Goal: Information Seeking & Learning: Learn about a topic

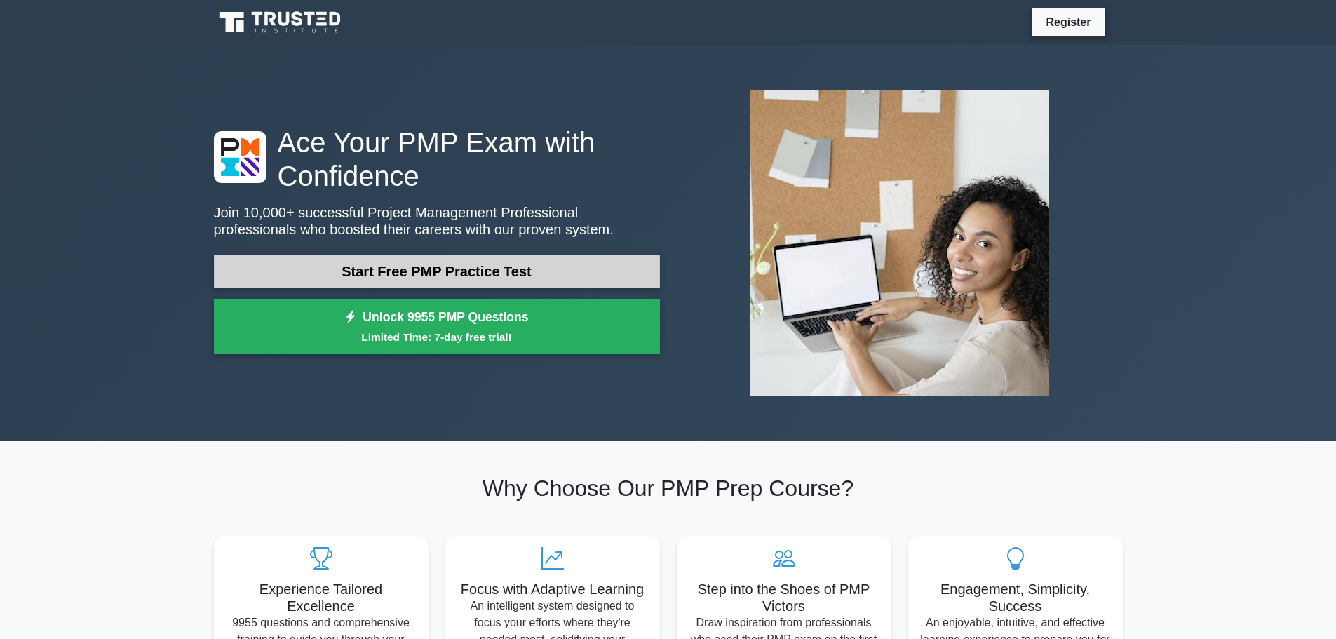
click at [463, 255] on link "Start Free PMP Practice Test" at bounding box center [437, 272] width 446 height 34
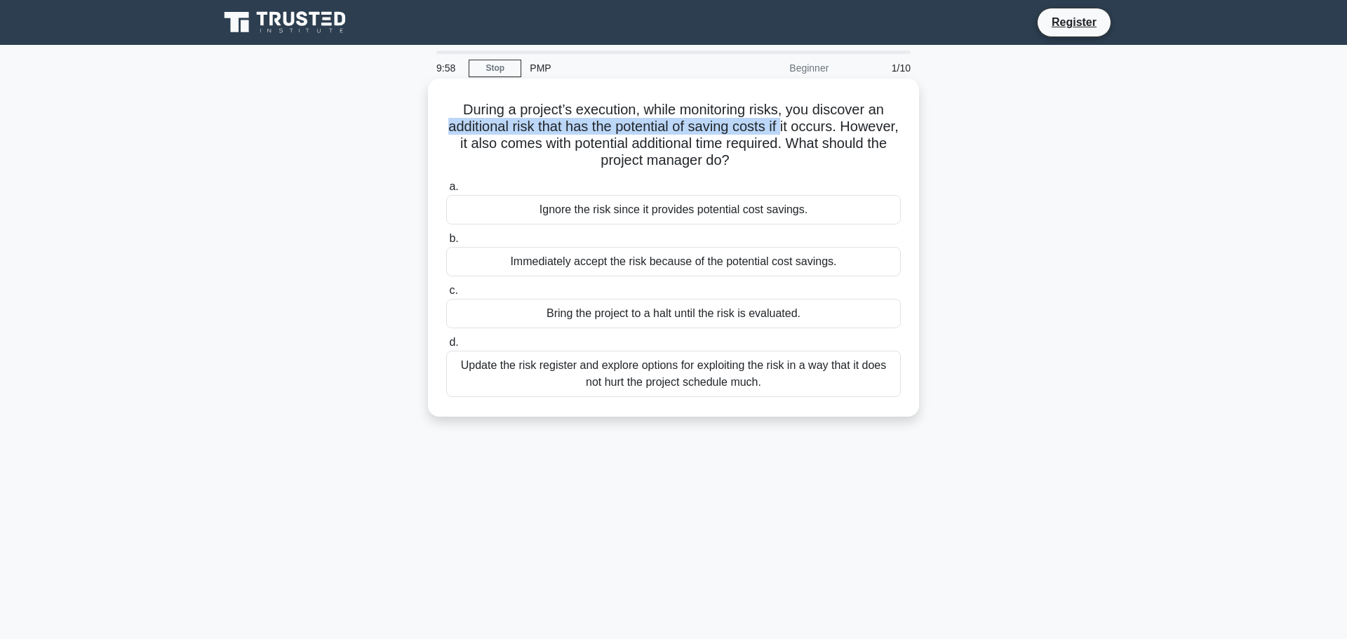
click at [817, 126] on h5 "During a project’s execution, while monitoring risks, you discover an additiona…" at bounding box center [673, 135] width 457 height 69
click at [523, 140] on h5 "During a project’s execution, while monitoring risks, you discover an additiona…" at bounding box center [673, 135] width 457 height 69
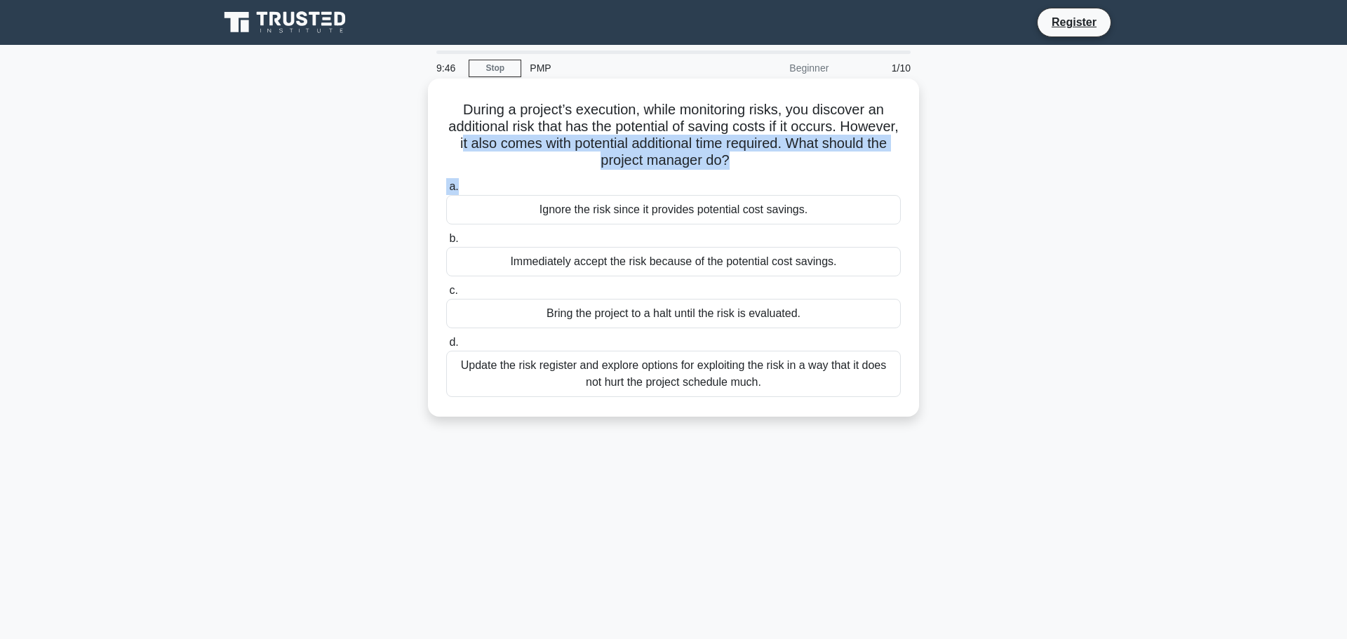
drag, startPoint x: 522, startPoint y: 134, endPoint x: 740, endPoint y: 172, distance: 221.4
click at [740, 172] on div "During a project’s execution, while monitoring risks, you discover an additiona…" at bounding box center [674, 247] width 480 height 327
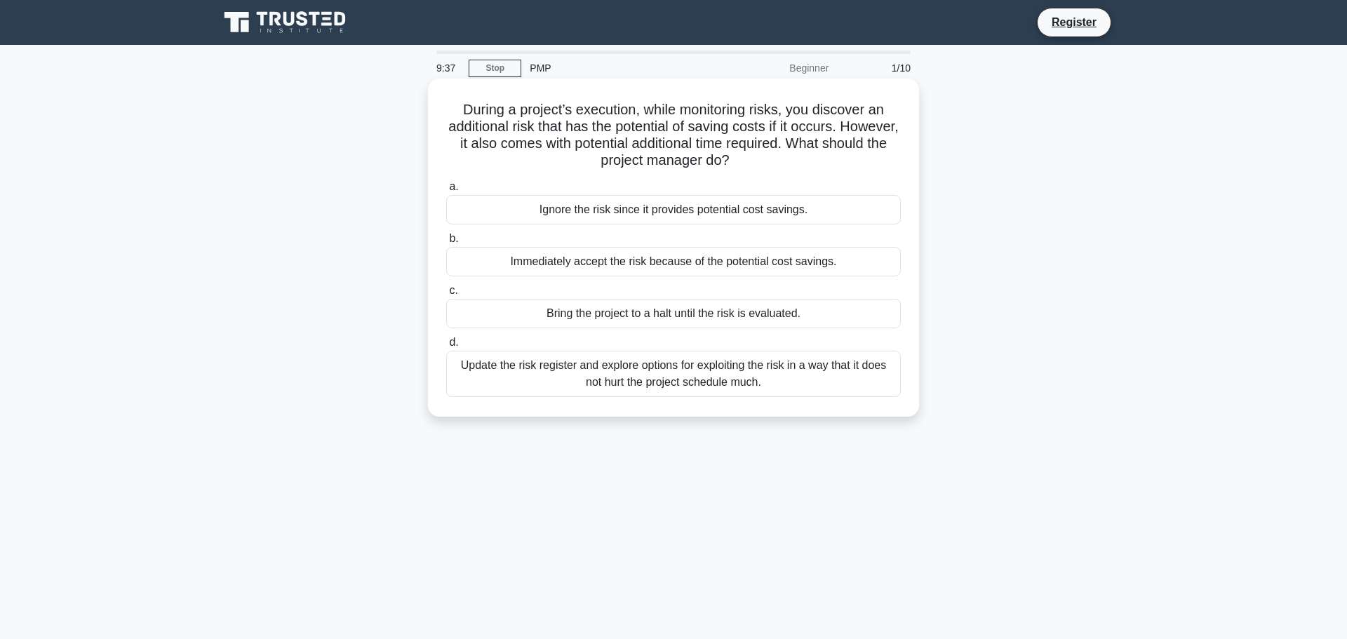
click at [622, 368] on div "Update the risk register and explore options for exploiting the risk in a way t…" at bounding box center [673, 374] width 455 height 46
click at [446, 347] on input "d. Update the risk register and explore options for exploiting the risk in a wa…" at bounding box center [446, 342] width 0 height 9
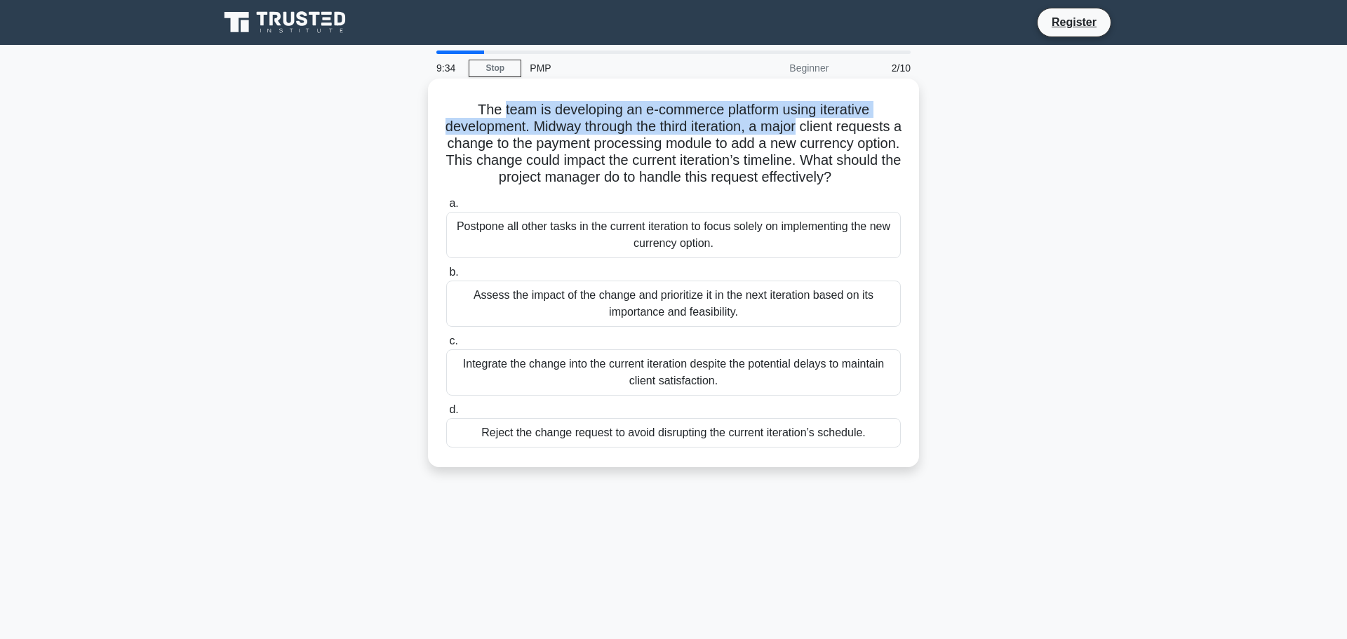
drag, startPoint x: 815, startPoint y: 116, endPoint x: 850, endPoint y: 118, distance: 34.4
click at [850, 118] on h5 "The team is developing an e-commerce platform using iterative development. Midw…" at bounding box center [673, 144] width 457 height 86
click at [779, 116] on h5 "The team is developing an e-commerce platform using iterative development. Midw…" at bounding box center [673, 144] width 457 height 86
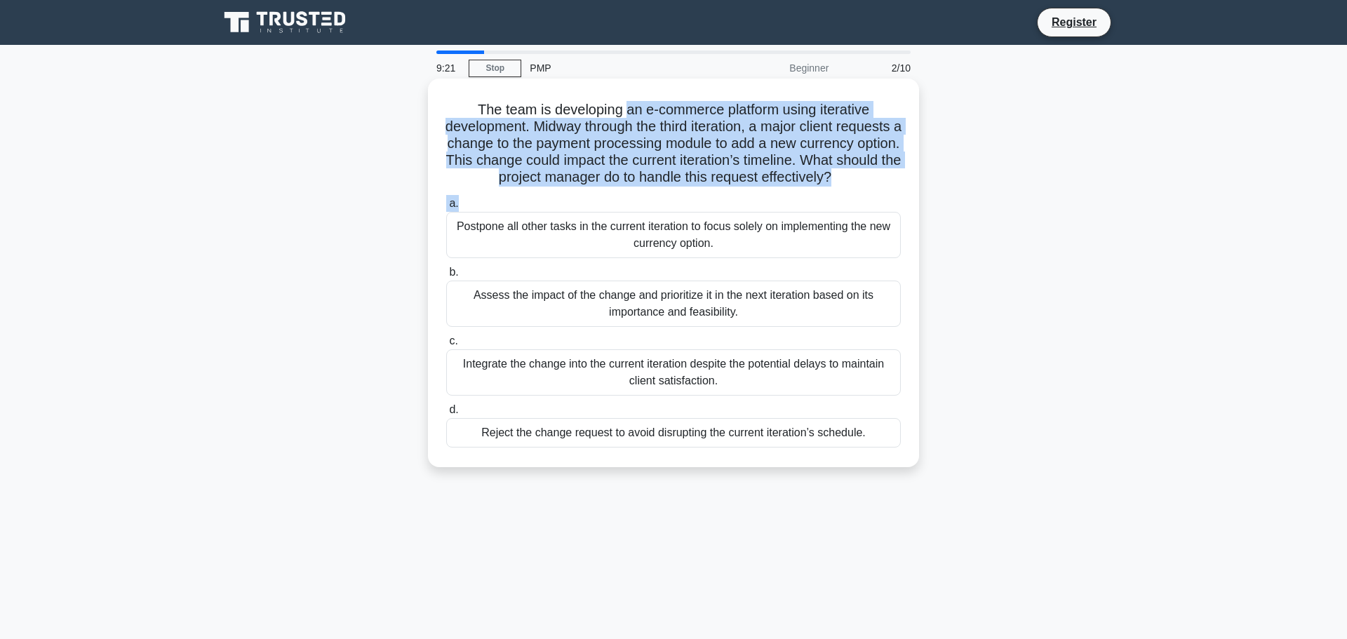
drag, startPoint x: 622, startPoint y: 111, endPoint x: 565, endPoint y: 213, distance: 117.1
click at [565, 213] on div "The team is developing an e-commerce platform using iterative development. Midw…" at bounding box center [674, 272] width 480 height 377
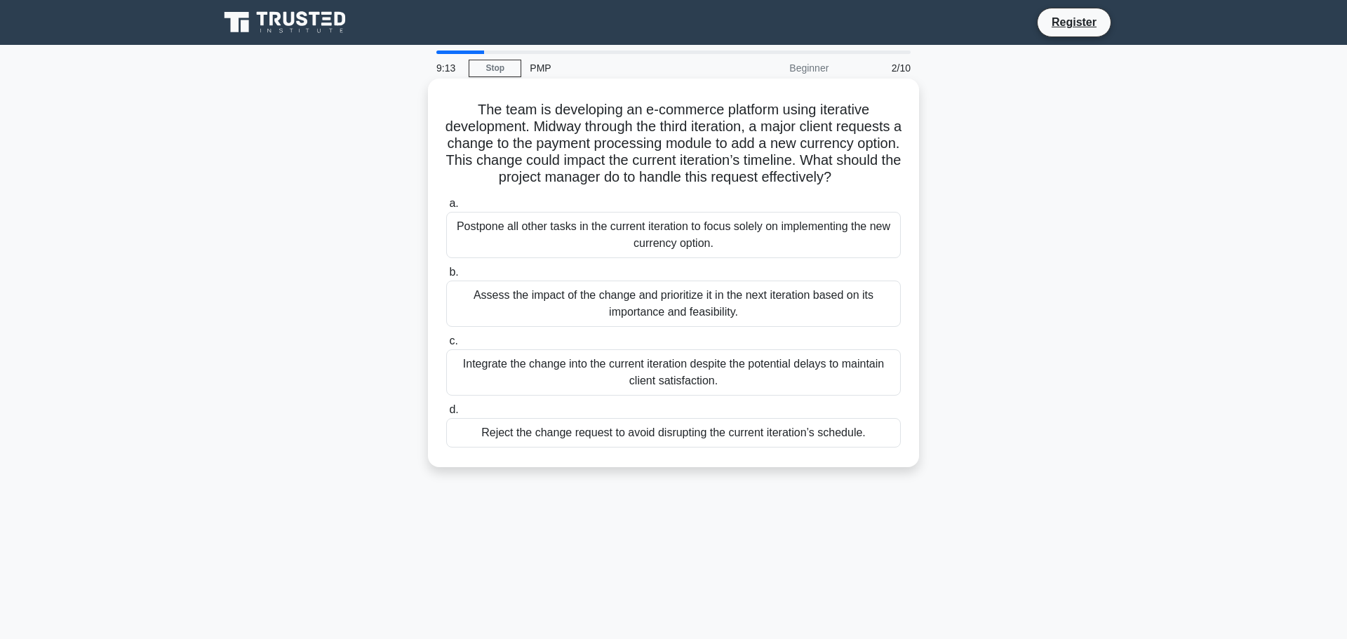
click at [608, 317] on div "Assess the impact of the change and prioritize it in the next iteration based o…" at bounding box center [673, 304] width 455 height 46
click at [446, 277] on input "b. Assess the impact of the change and prioritize it in the next iteration base…" at bounding box center [446, 272] width 0 height 9
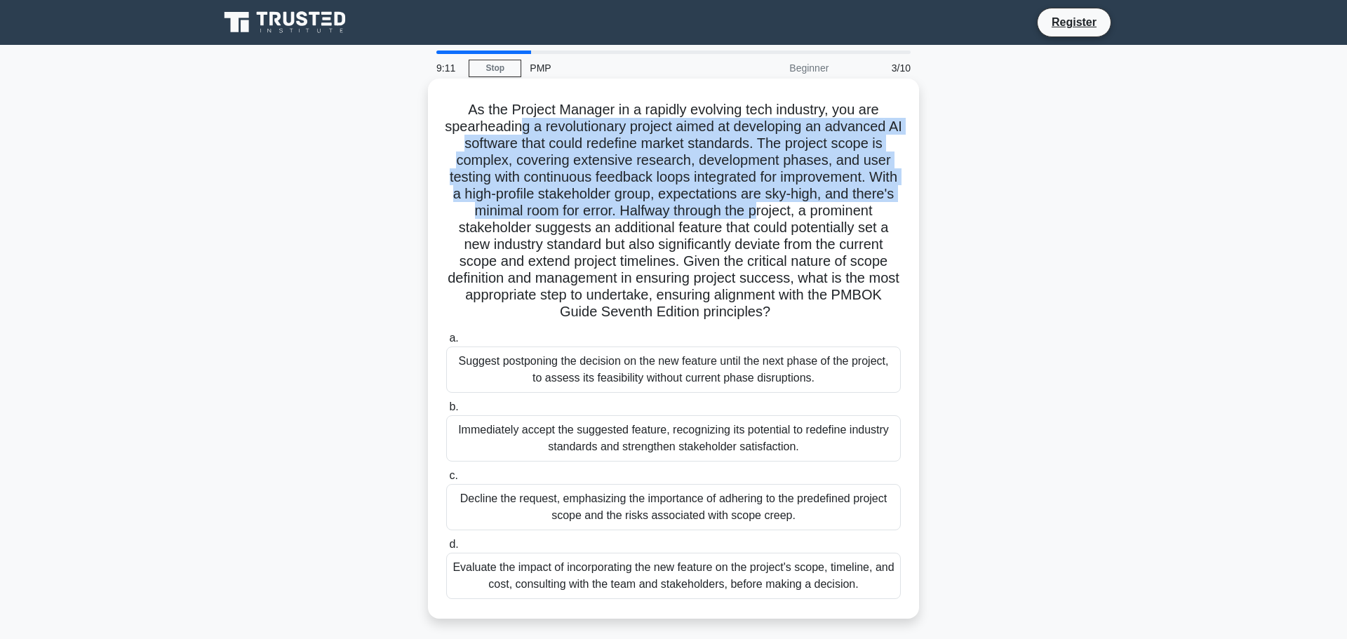
drag, startPoint x: 527, startPoint y: 123, endPoint x: 821, endPoint y: 201, distance: 304.3
click at [821, 201] on h5 "As the Project Manager in a rapidly evolving tech industry, you are spearheadin…" at bounding box center [673, 211] width 457 height 220
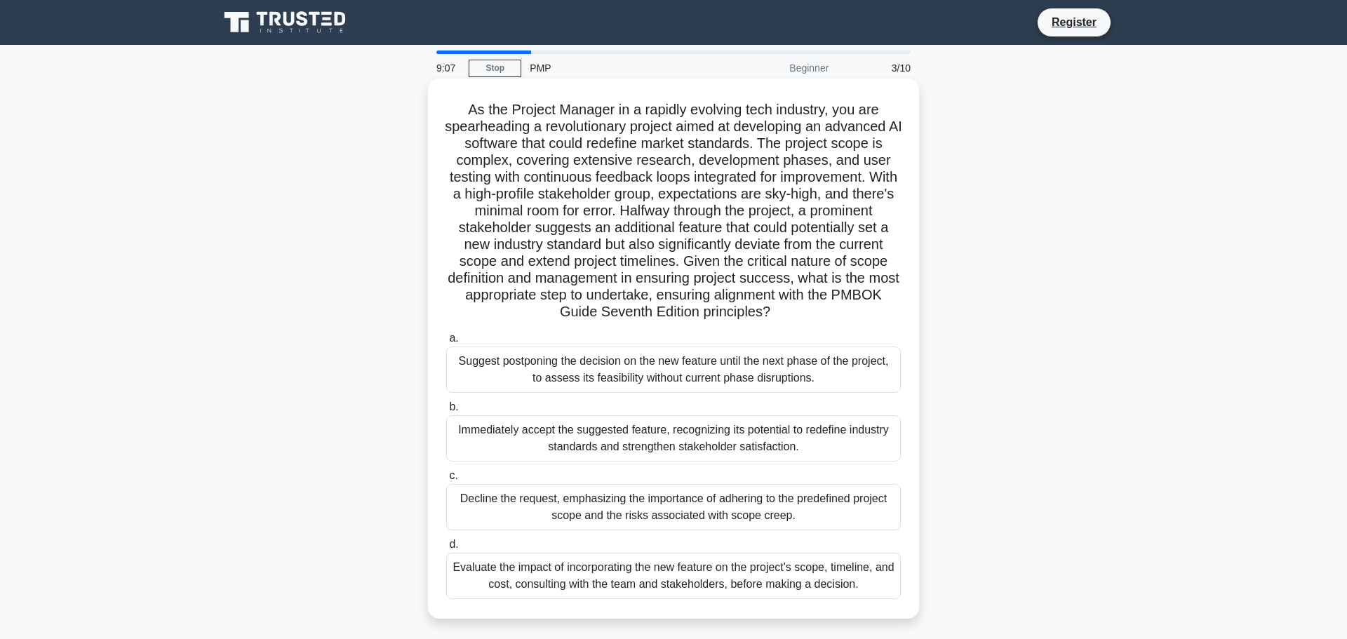
click at [494, 114] on h5 "As the Project Manager in a rapidly evolving tech industry, you are spearheadin…" at bounding box center [673, 211] width 457 height 220
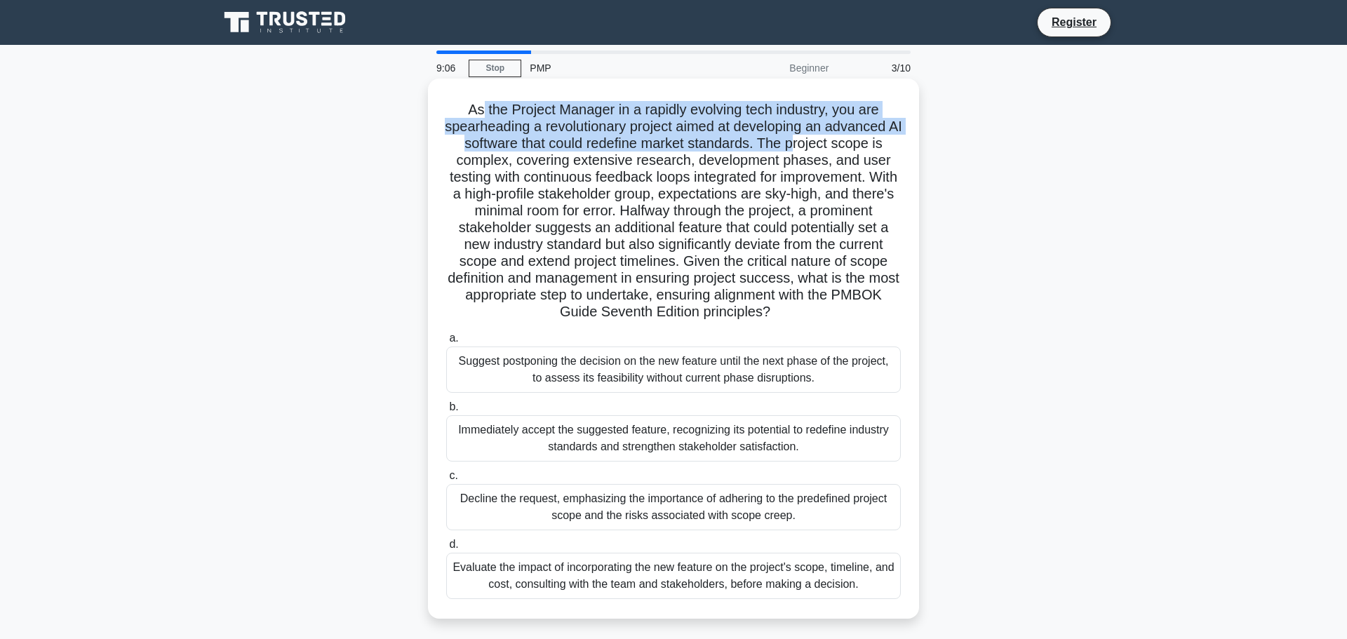
drag, startPoint x: 797, startPoint y: 144, endPoint x: 743, endPoint y: 127, distance: 56.6
click at [802, 143] on h5 "As the Project Manager in a rapidly evolving tech industry, you are spearheadin…" at bounding box center [673, 211] width 457 height 220
click at [524, 143] on h5 "As the Project Manager in a rapidly evolving tech industry, you are spearheadin…" at bounding box center [673, 211] width 457 height 220
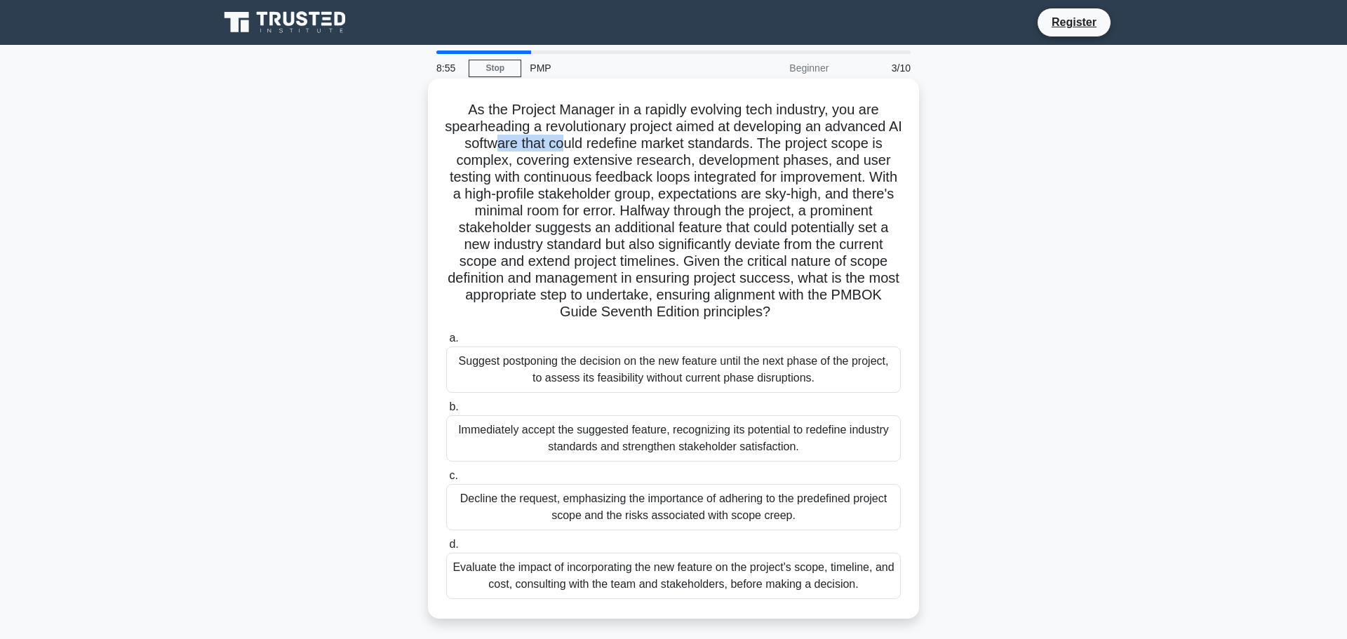
drag, startPoint x: 524, startPoint y: 137, endPoint x: 575, endPoint y: 136, distance: 51.2
click at [575, 136] on h5 "As the Project Manager in a rapidly evolving tech industry, you are spearheadin…" at bounding box center [673, 211] width 457 height 220
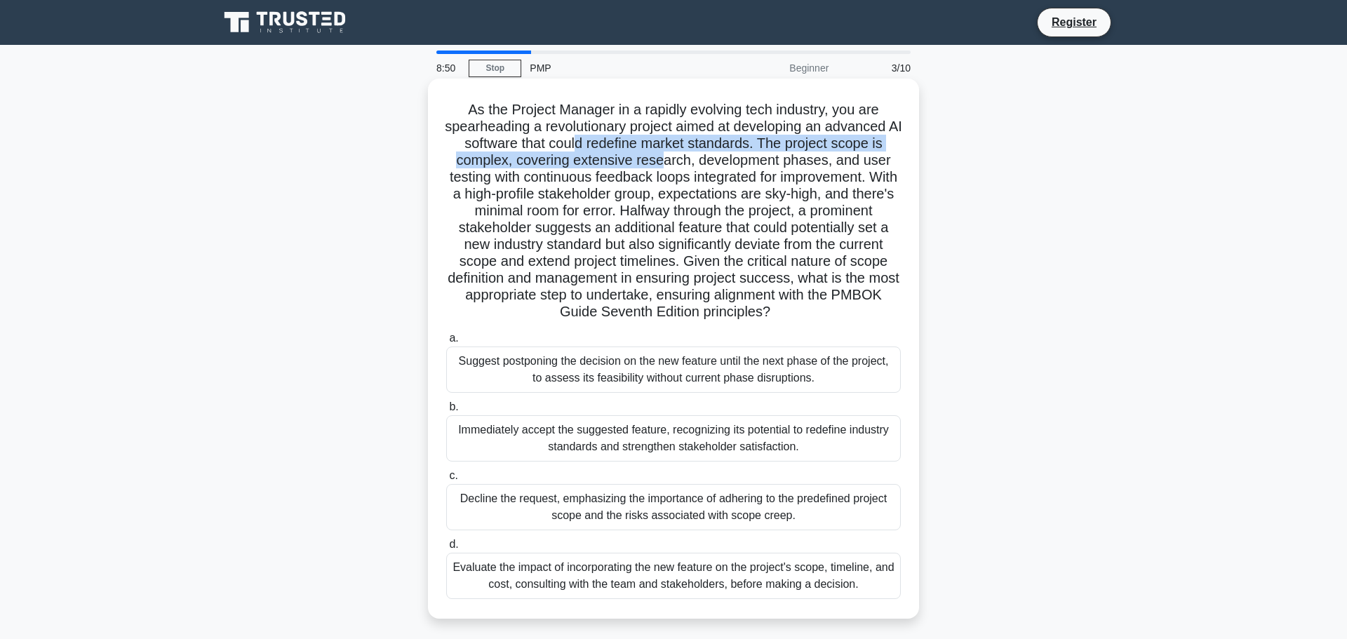
drag, startPoint x: 626, startPoint y: 147, endPoint x: 667, endPoint y: 156, distance: 42.4
click at [667, 156] on h5 "As the Project Manager in a rapidly evolving tech industry, you are spearheadin…" at bounding box center [673, 211] width 457 height 220
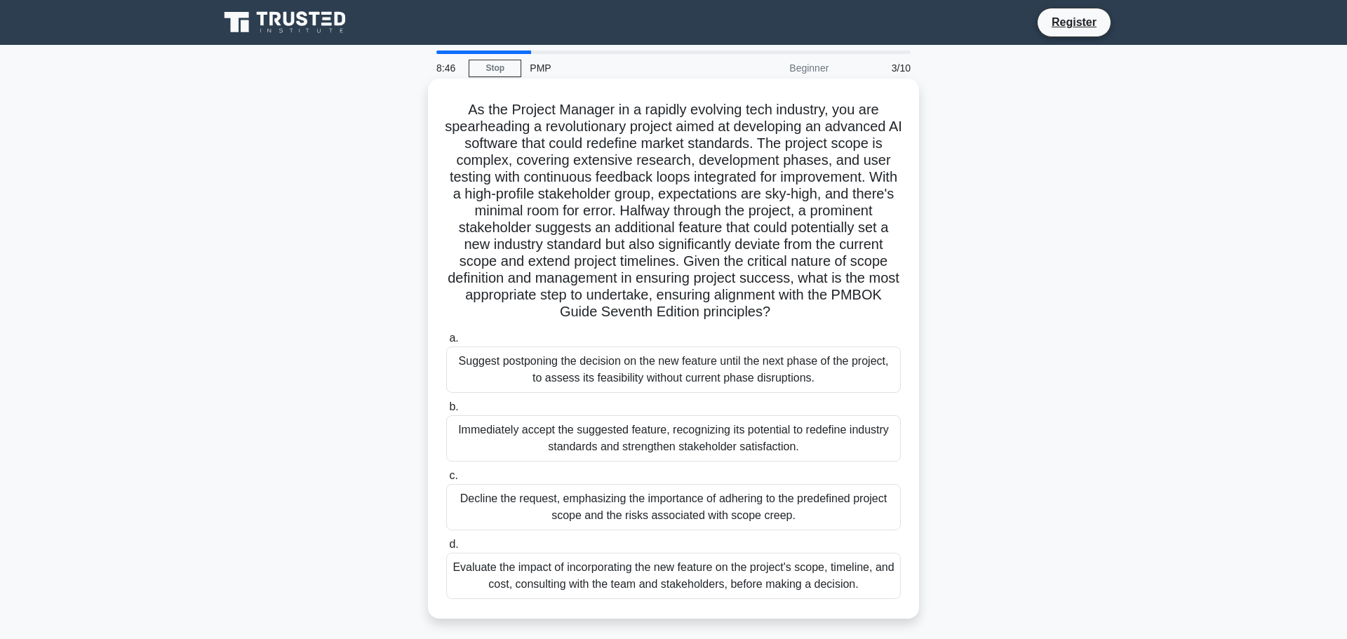
click at [671, 168] on h5 "As the Project Manager in a rapidly evolving tech industry, you are spearheadin…" at bounding box center [673, 211] width 457 height 220
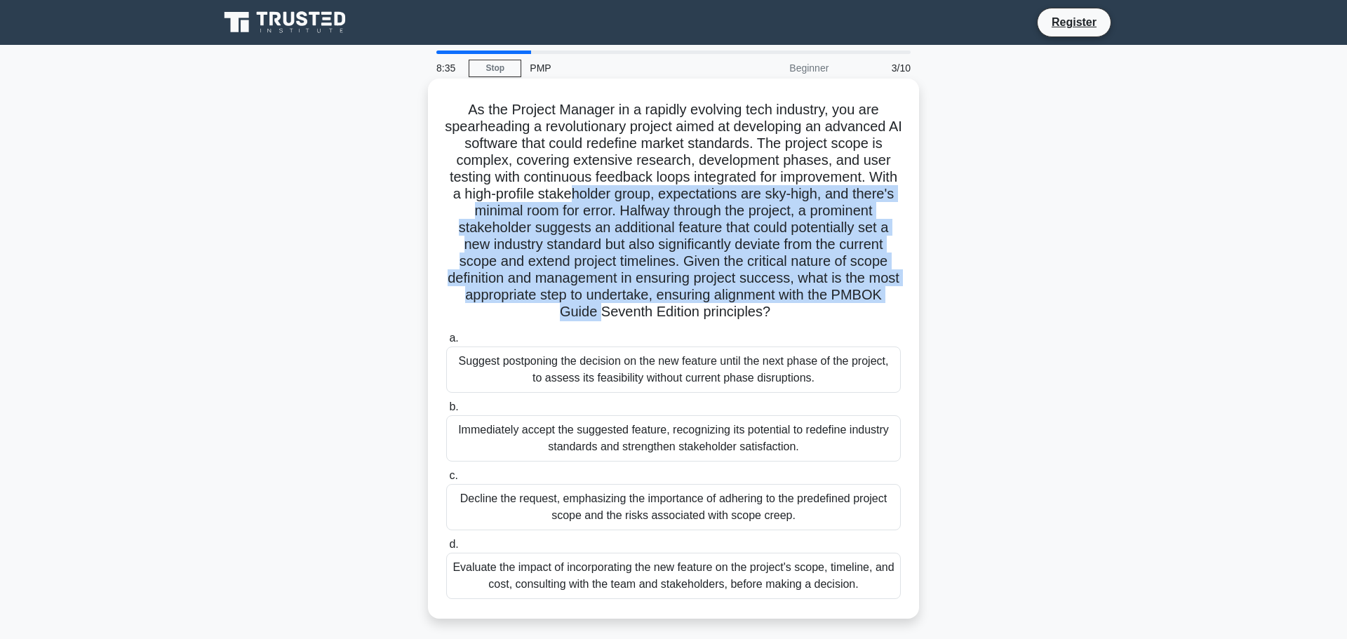
drag, startPoint x: 606, startPoint y: 180, endPoint x: 689, endPoint y: 300, distance: 145.2
click at [689, 300] on h5 "As the Project Manager in a rapidly evolving tech industry, you are spearheadin…" at bounding box center [673, 211] width 457 height 220
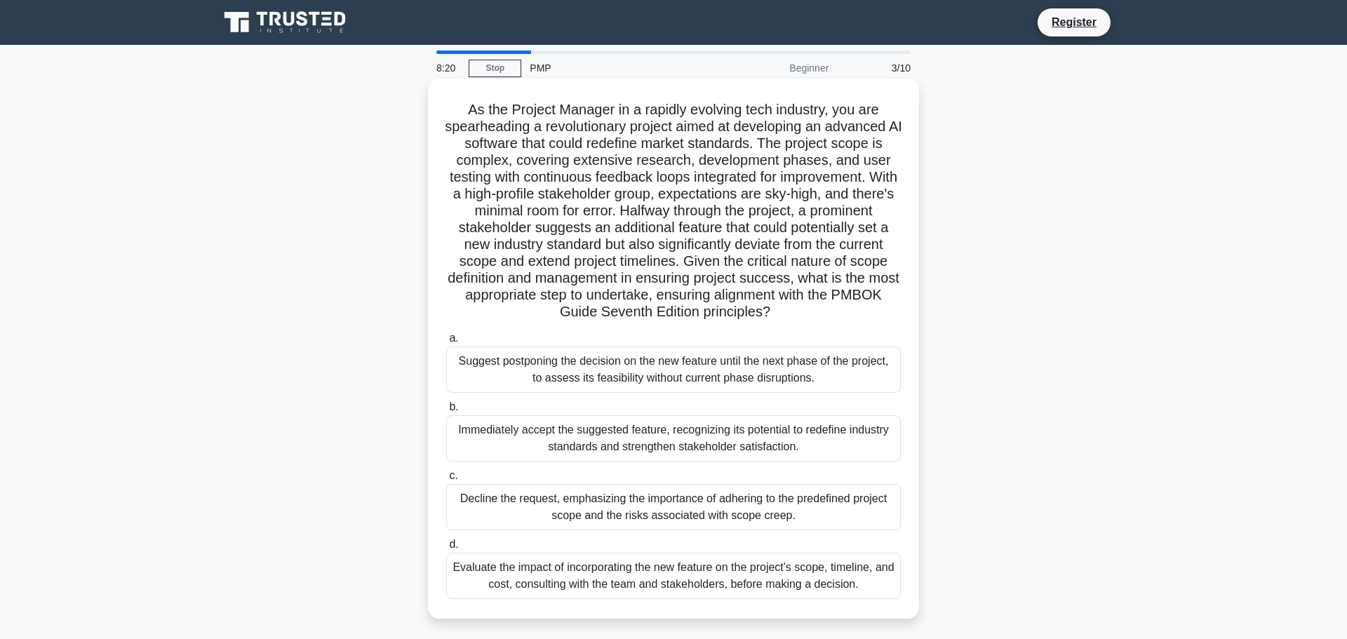
click at [614, 579] on div "Evaluate the impact of incorporating the new feature on the project's scope, ti…" at bounding box center [673, 576] width 455 height 46
click at [446, 549] on input "d. Evaluate the impact of incorporating the new feature on the project's scope,…" at bounding box center [446, 544] width 0 height 9
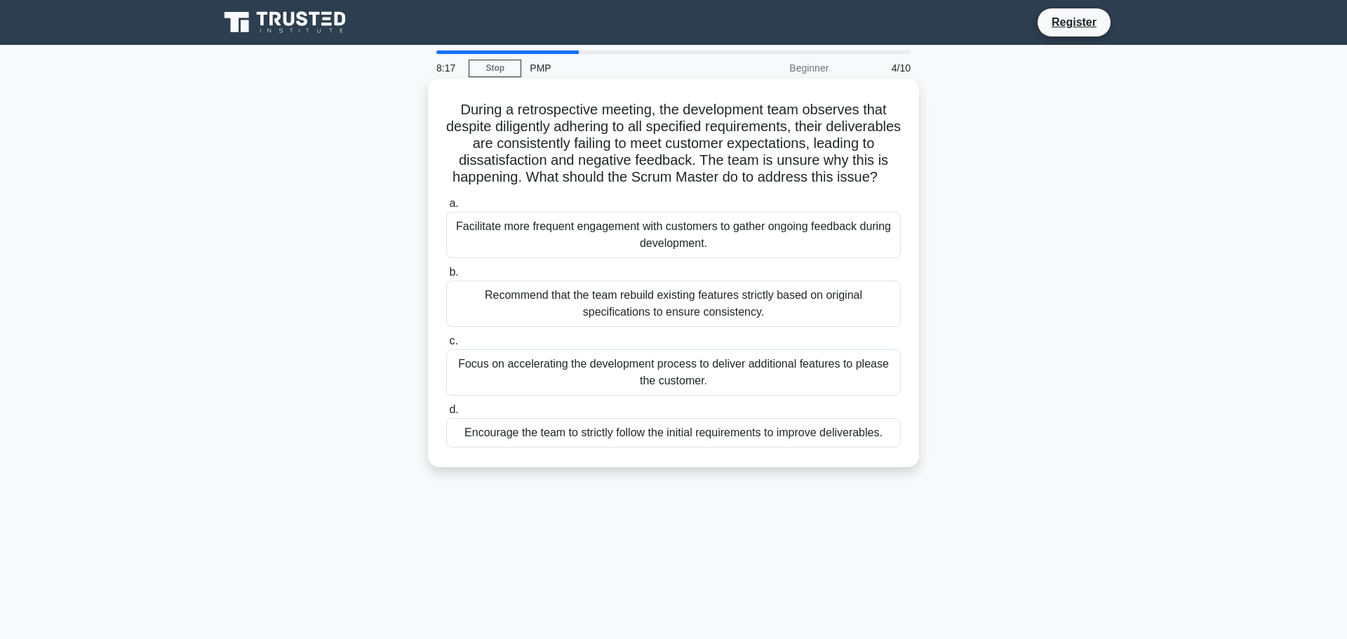
click at [661, 319] on div "Recommend that the team rebuild existing features strictly based on original sp…" at bounding box center [673, 304] width 455 height 46
click at [446, 277] on input "b. Recommend that the team rebuild existing features strictly based on original…" at bounding box center [446, 272] width 0 height 9
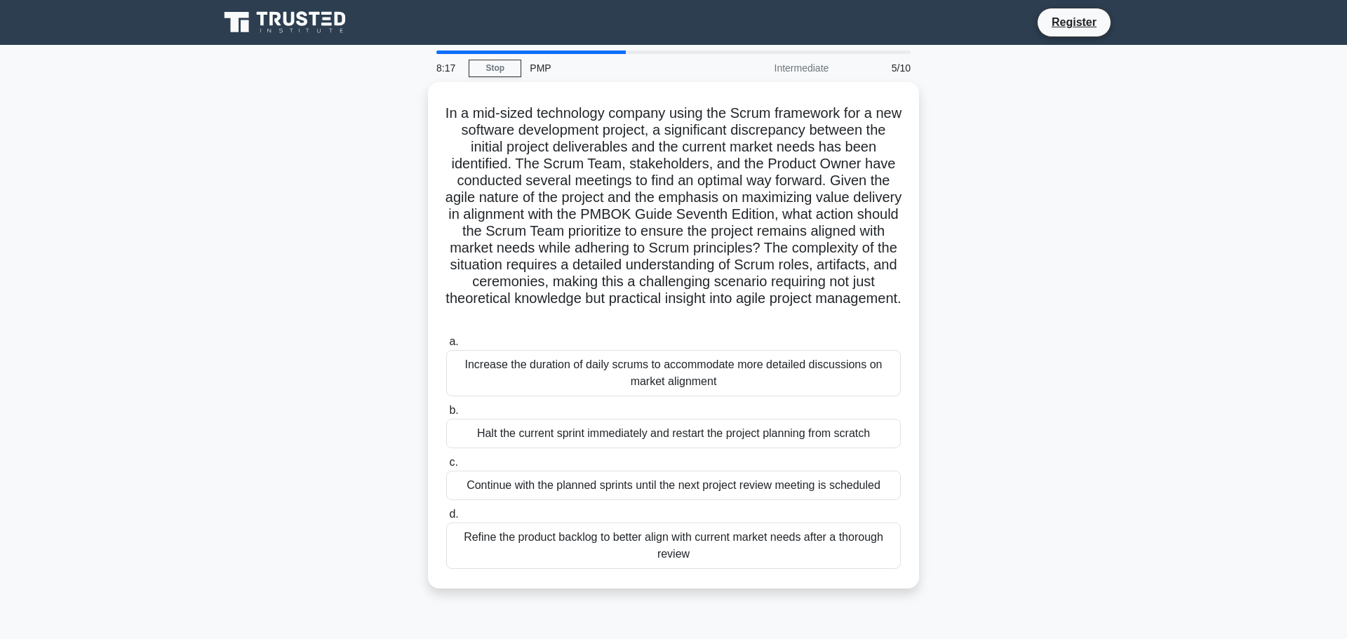
click at [661, 319] on div "In a mid-sized technology company using the Scrum framework for a new software …" at bounding box center [674, 335] width 480 height 495
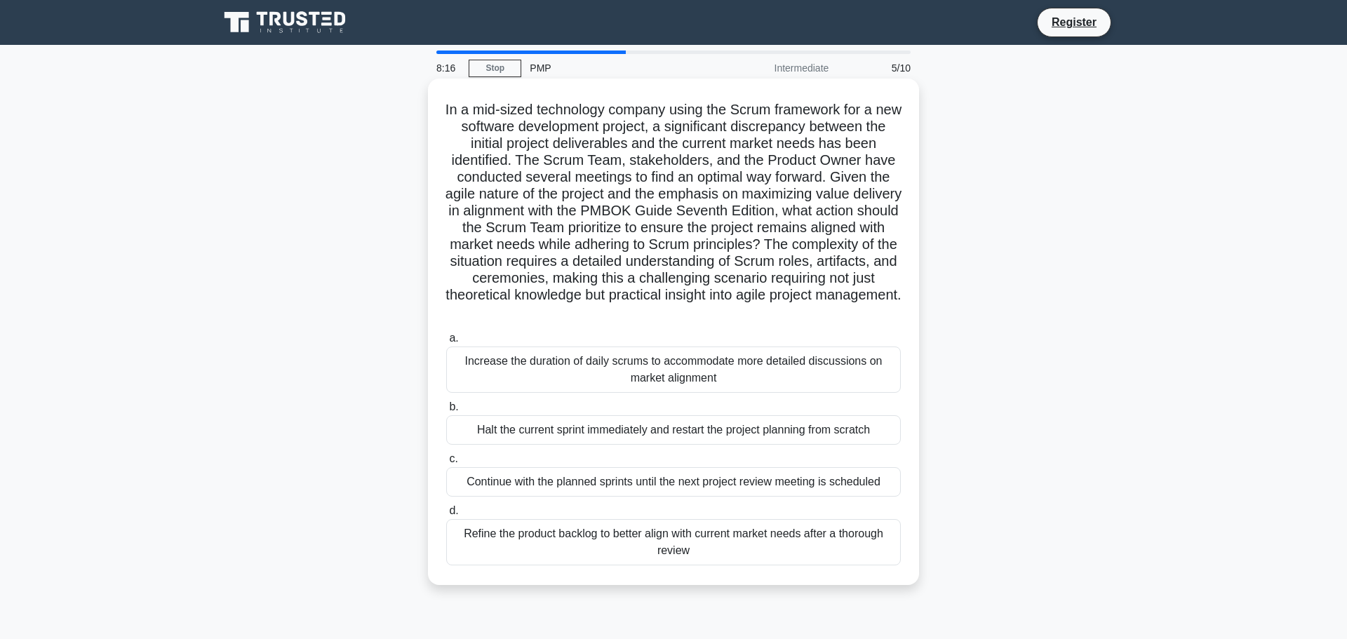
click at [655, 375] on div "Increase the duration of daily scrums to accommodate more detailed discussions …" at bounding box center [673, 370] width 455 height 46
click at [446, 343] on input "a. Increase the duration of daily scrums to accommodate more detailed discussio…" at bounding box center [446, 338] width 0 height 9
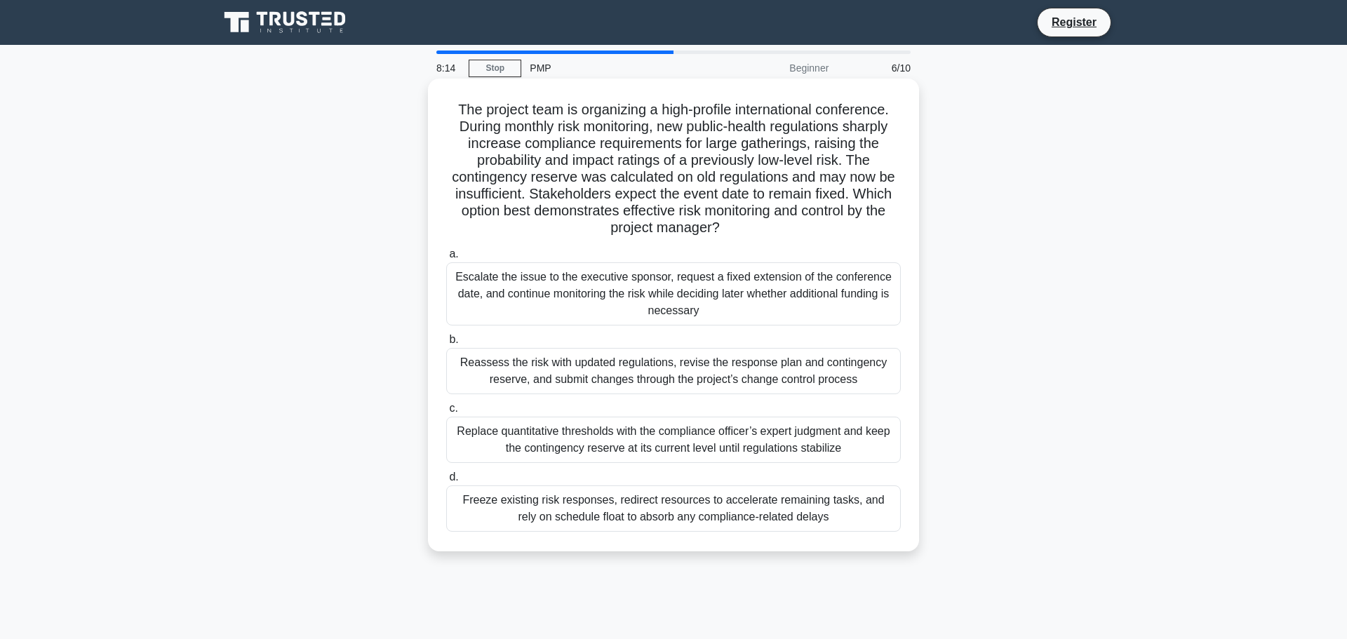
click at [621, 275] on div "Escalate the issue to the executive sponsor, request a fixed extension of the c…" at bounding box center [673, 293] width 455 height 63
click at [446, 259] on input "a. Escalate the issue to the executive sponsor, request a fixed extension of th…" at bounding box center [446, 254] width 0 height 9
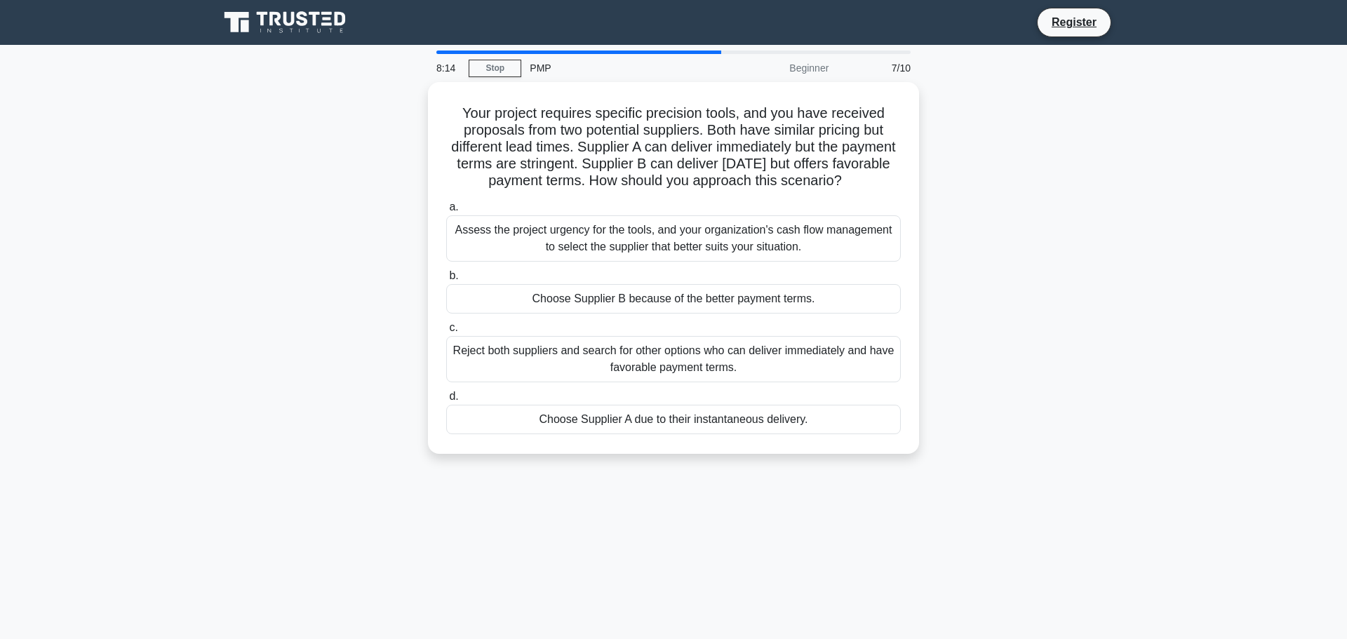
click at [621, 275] on div "a. Assess the project urgency for the tools, and your organization's cash flow …" at bounding box center [673, 316] width 471 height 241
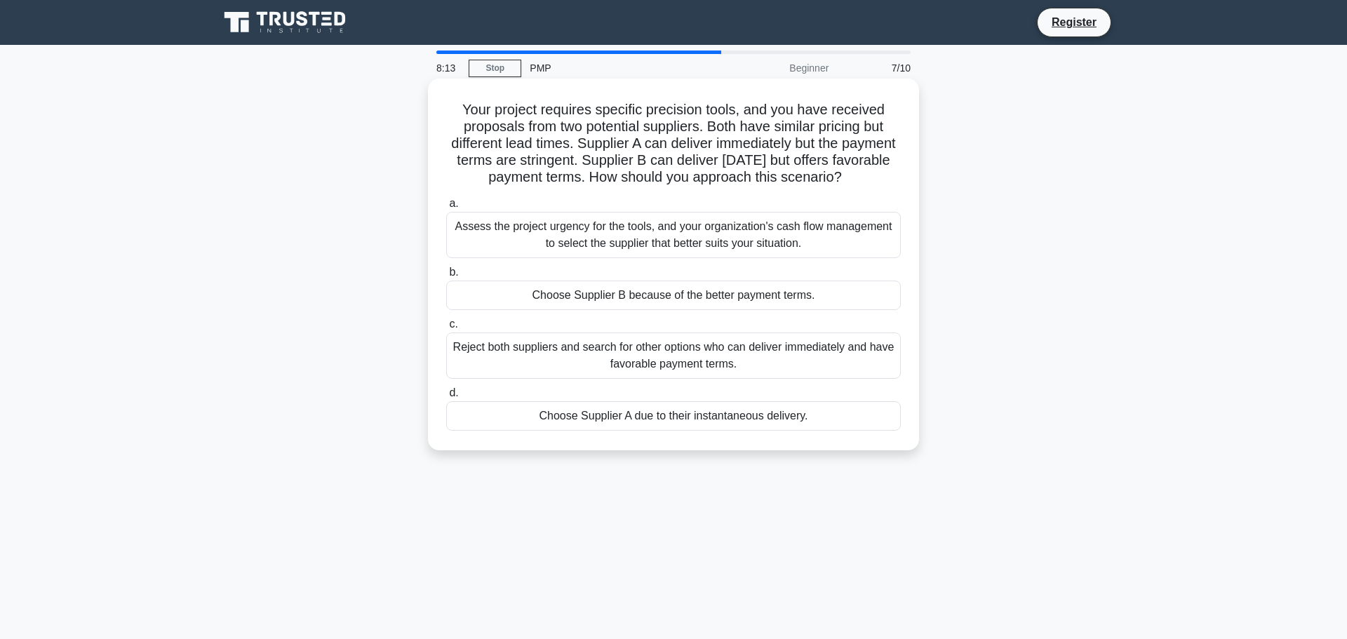
click at [636, 255] on div "Assess the project urgency for the tools, and your organization's cash flow man…" at bounding box center [673, 235] width 455 height 46
click at [446, 208] on input "a. Assess the project urgency for the tools, and your organization's cash flow …" at bounding box center [446, 203] width 0 height 9
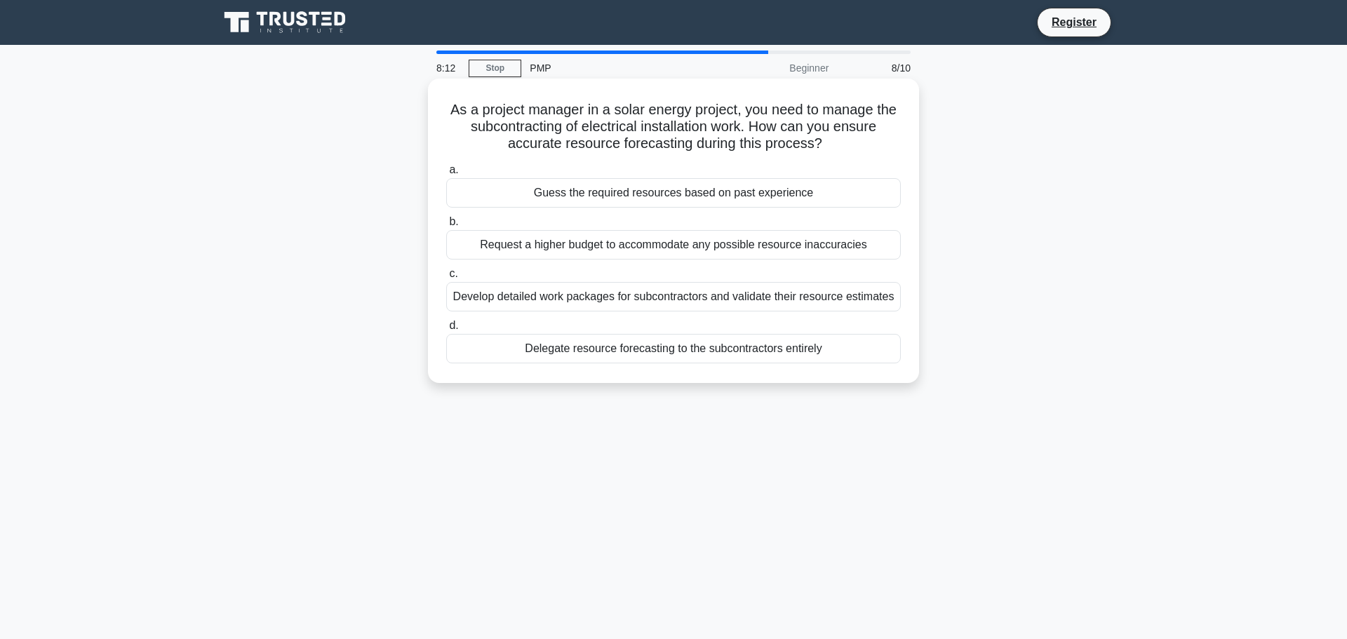
click at [654, 182] on div "Guess the required resources based on past experience" at bounding box center [673, 192] width 455 height 29
click at [446, 175] on input "a. Guess the required resources based on past experience" at bounding box center [446, 170] width 0 height 9
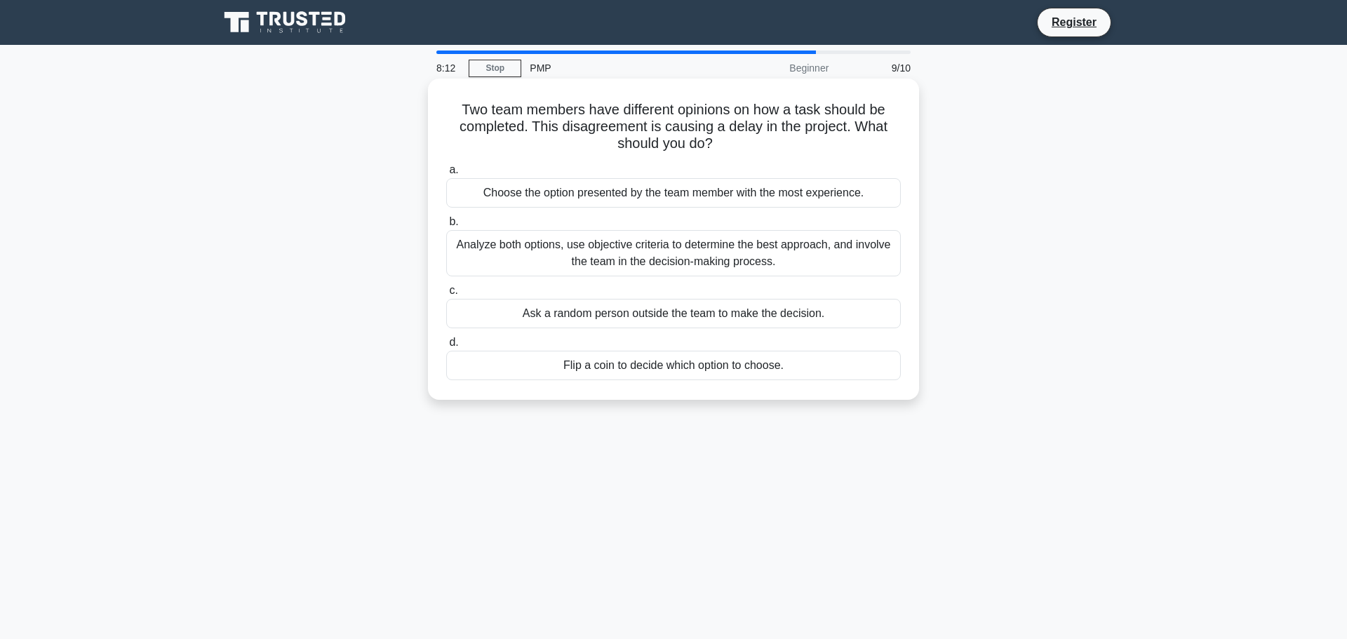
click at [652, 196] on div "Choose the option presented by the team member with the most experience." at bounding box center [673, 192] width 455 height 29
click at [446, 175] on input "a. Choose the option presented by the team member with the most experience." at bounding box center [446, 170] width 0 height 9
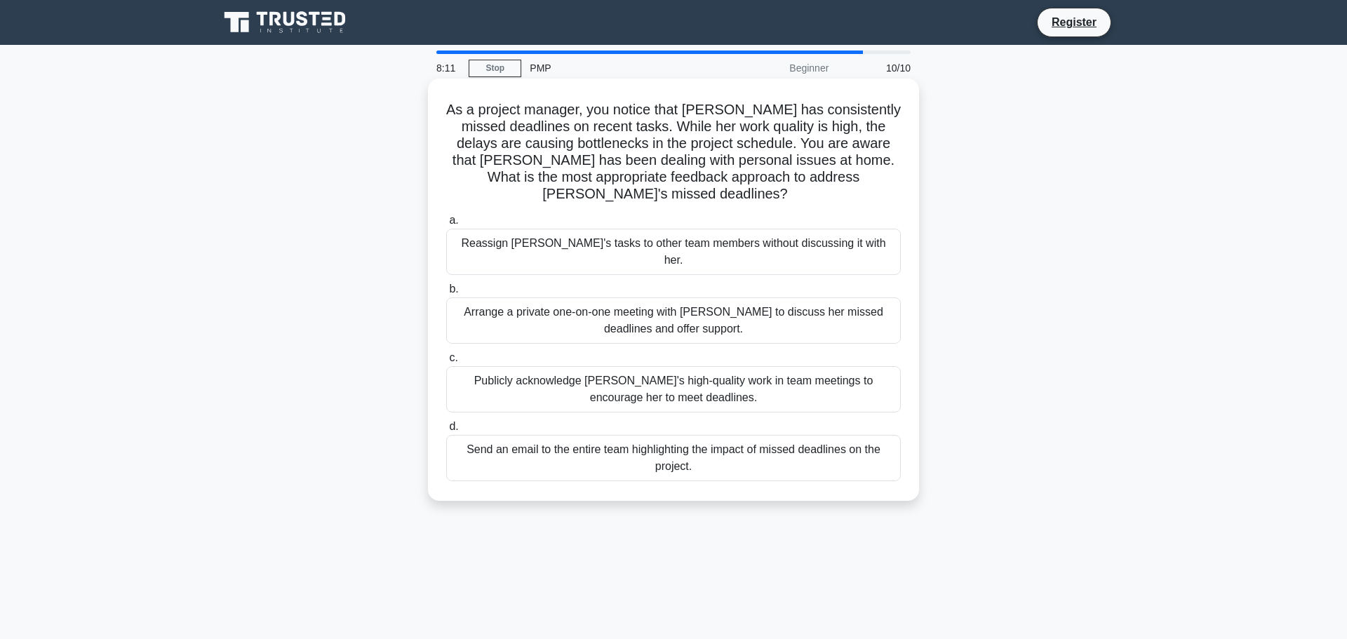
click at [652, 234] on div "Reassign Emily's tasks to other team members without discussing it with her." at bounding box center [673, 252] width 455 height 46
click at [446, 225] on input "a. Reassign Emily's tasks to other team members without discussing it with her." at bounding box center [446, 220] width 0 height 9
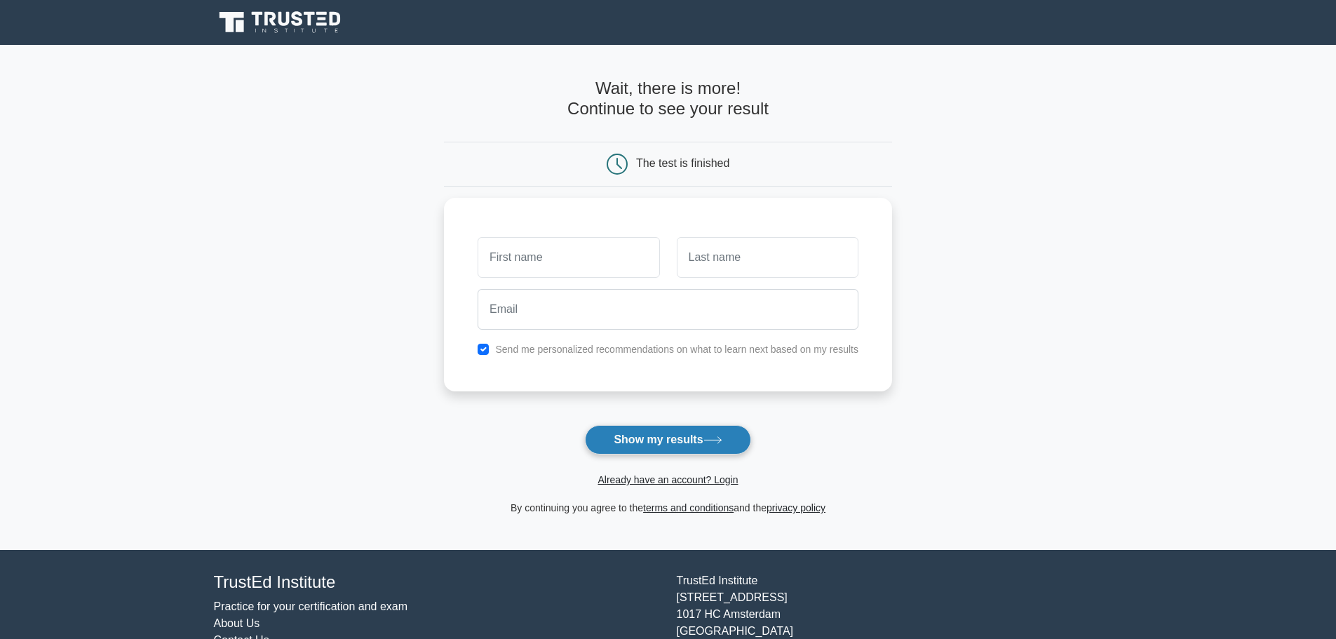
click at [634, 427] on button "Show my results" at bounding box center [668, 439] width 166 height 29
drag, startPoint x: 326, startPoint y: 393, endPoint x: 252, endPoint y: 8, distance: 392.3
click at [326, 392] on main "Wait, there is more! Continue to see your result The test is finished and the" at bounding box center [668, 297] width 1336 height 505
click at [613, 253] on input "text" at bounding box center [569, 254] width 182 height 41
type input "gh"
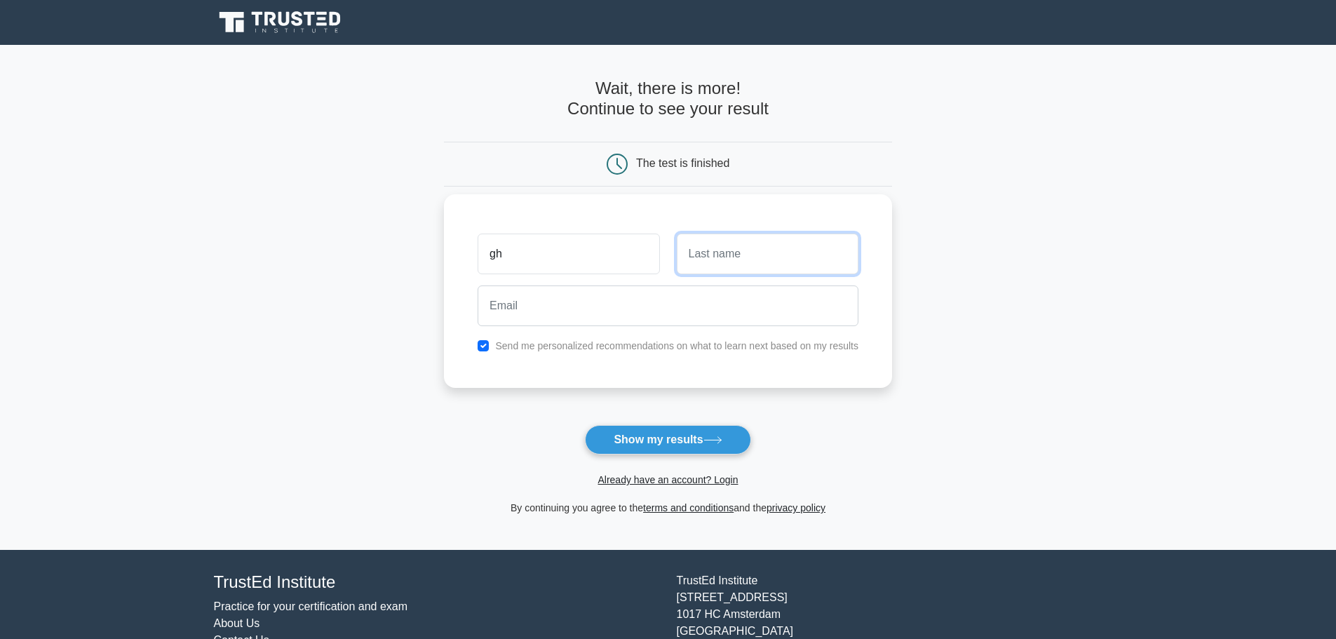
drag, startPoint x: 713, startPoint y: 250, endPoint x: 692, endPoint y: 275, distance: 32.9
click at [713, 250] on input "text" at bounding box center [768, 254] width 182 height 41
type input "dg"
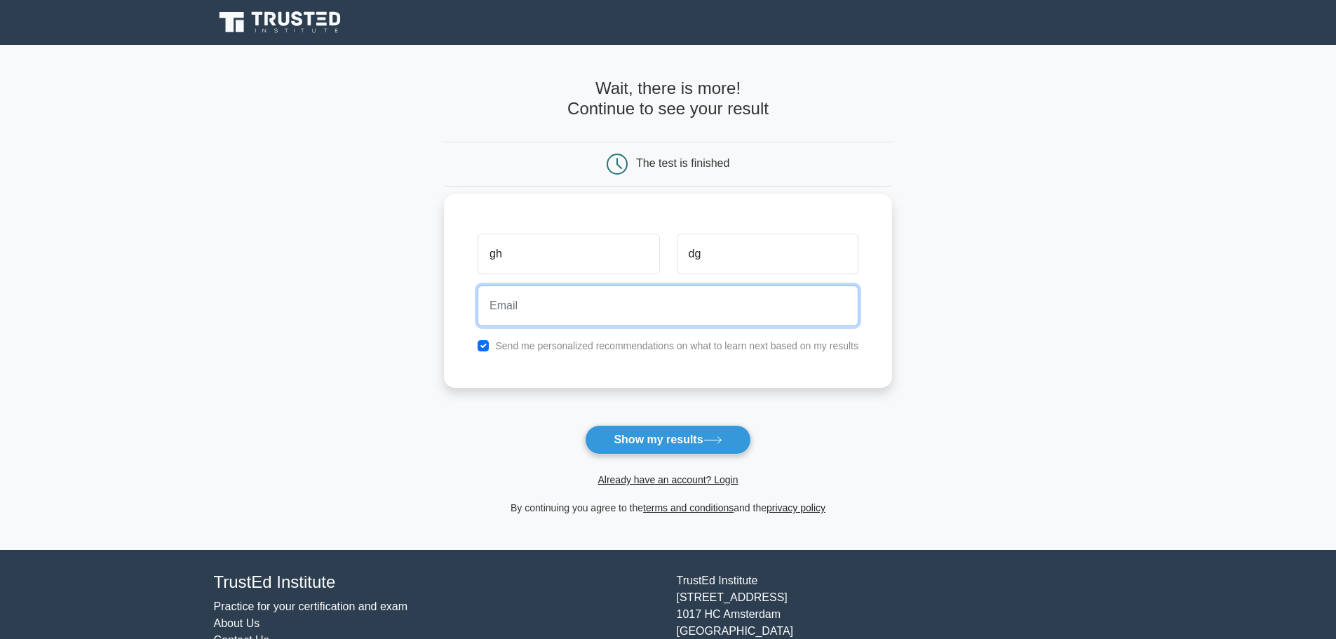
click at [654, 314] on input "email" at bounding box center [668, 306] width 381 height 41
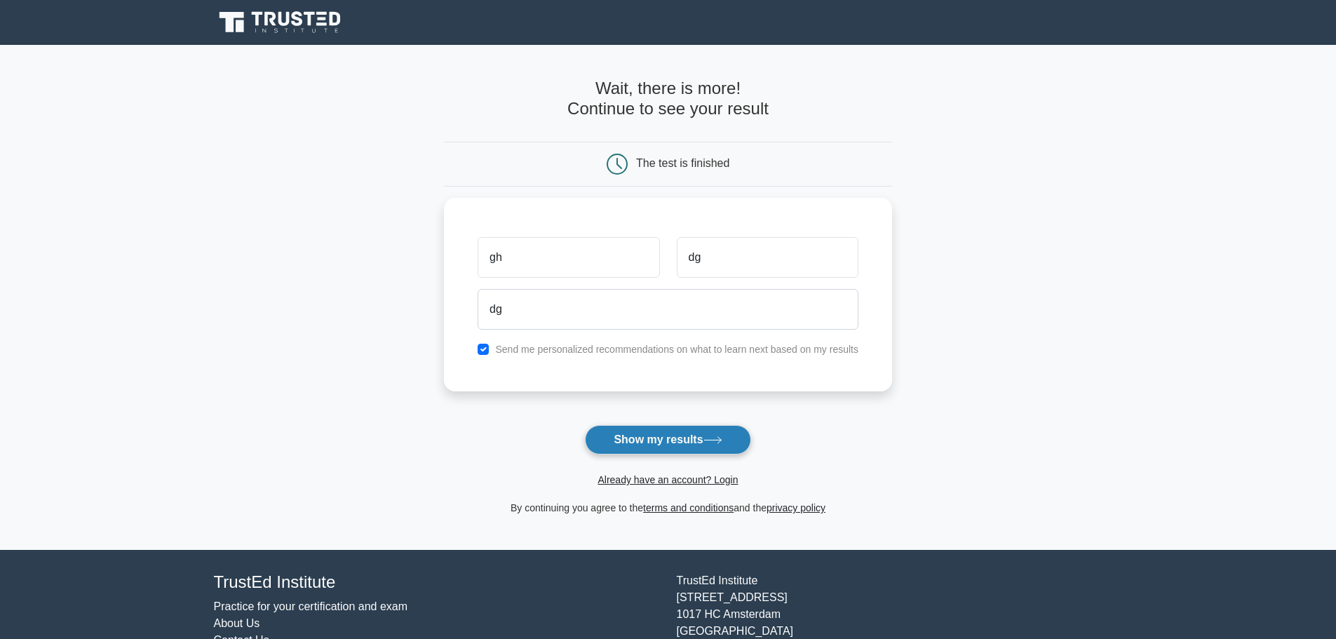
click at [639, 425] on button "Show my results" at bounding box center [668, 439] width 166 height 29
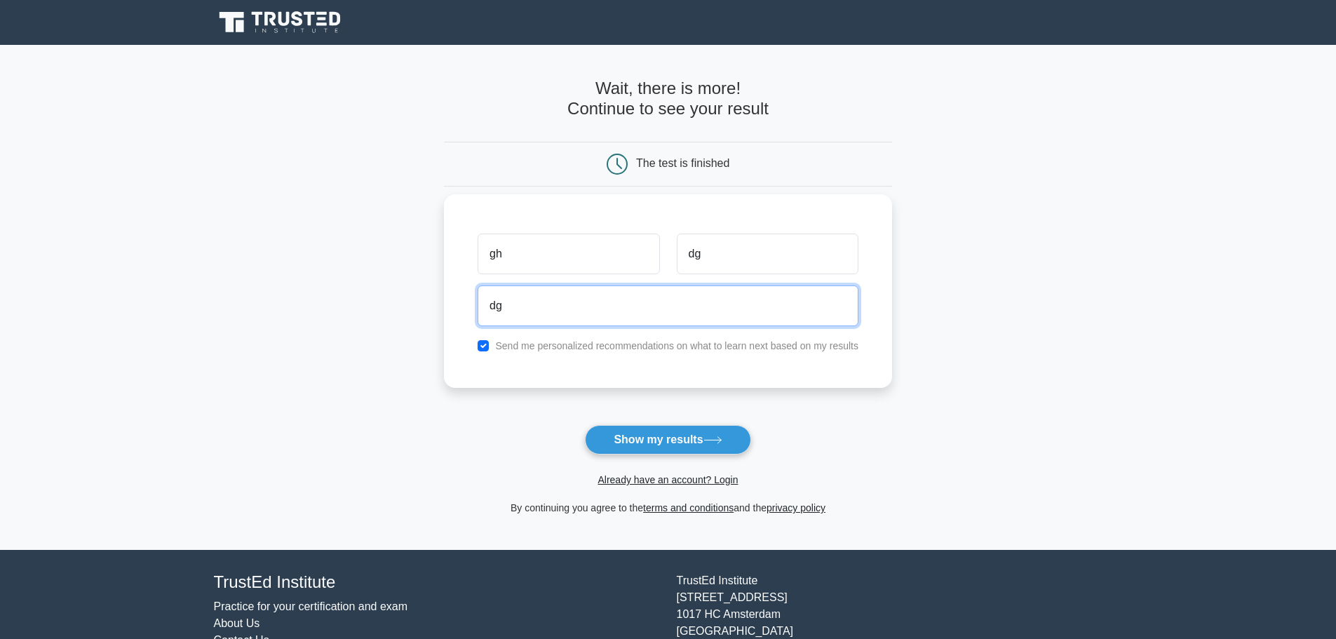
click at [525, 302] on input "dg" at bounding box center [668, 306] width 381 height 41
type input "dg@dfg.com"
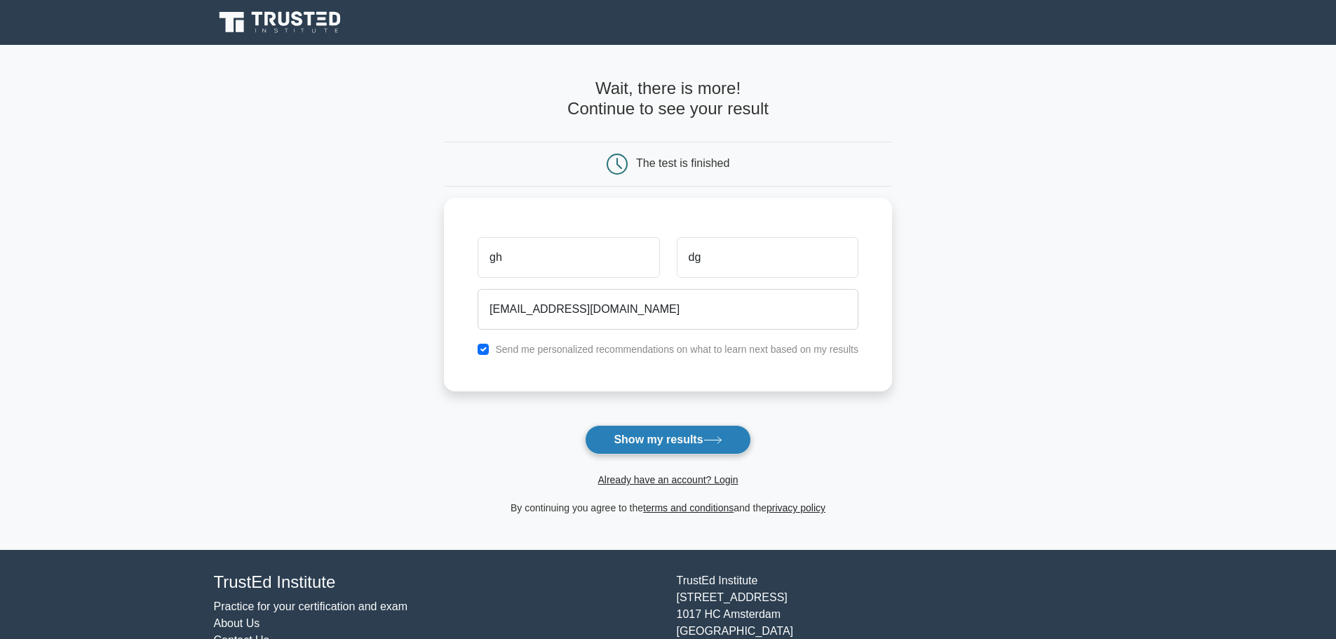
click at [685, 425] on button "Show my results" at bounding box center [668, 439] width 166 height 29
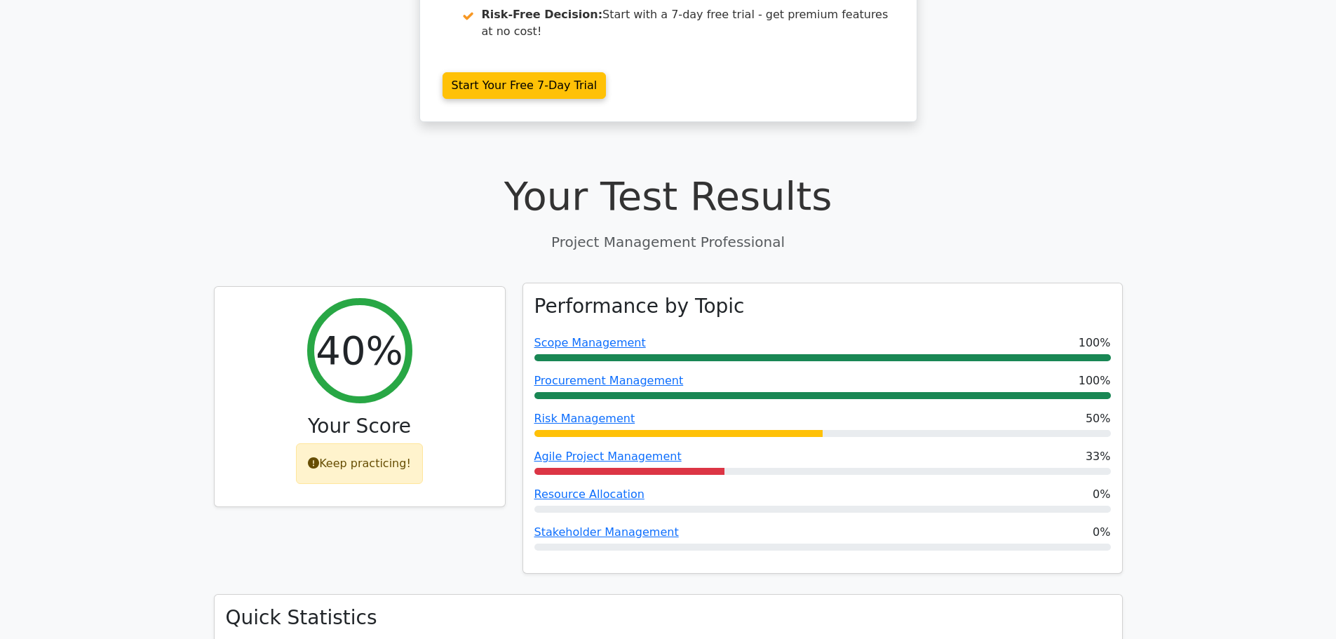
scroll to position [351, 0]
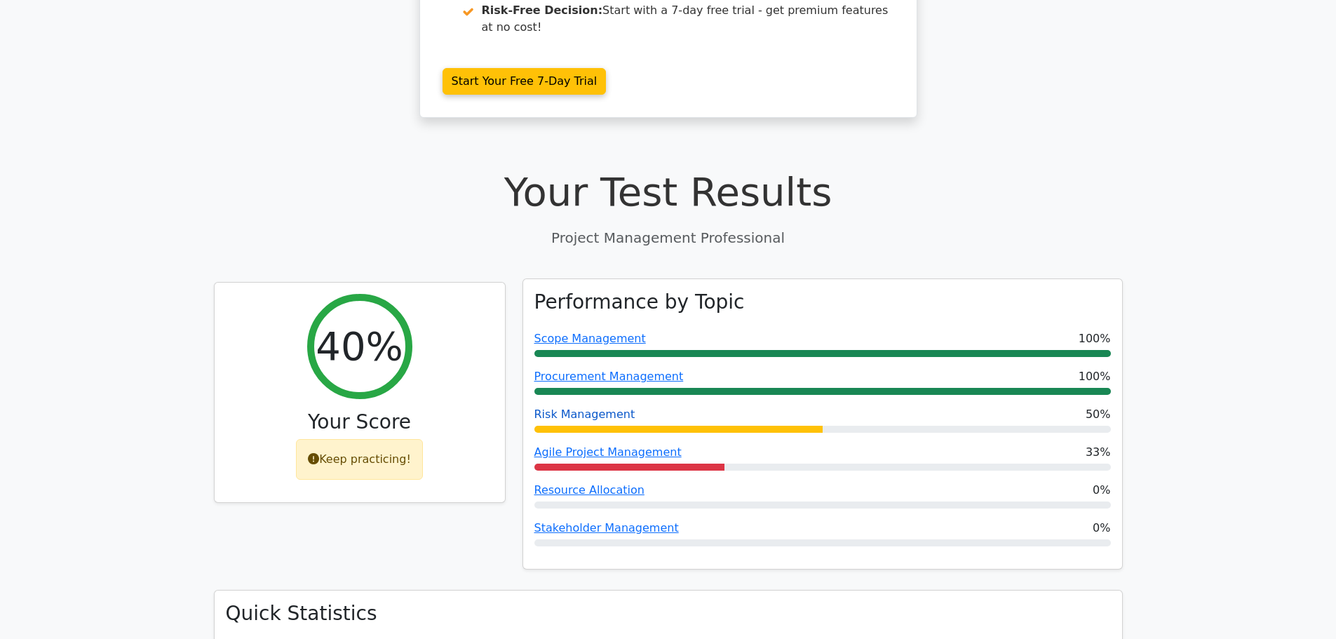
click at [588, 408] on link "Risk Management" at bounding box center [585, 414] width 101 height 13
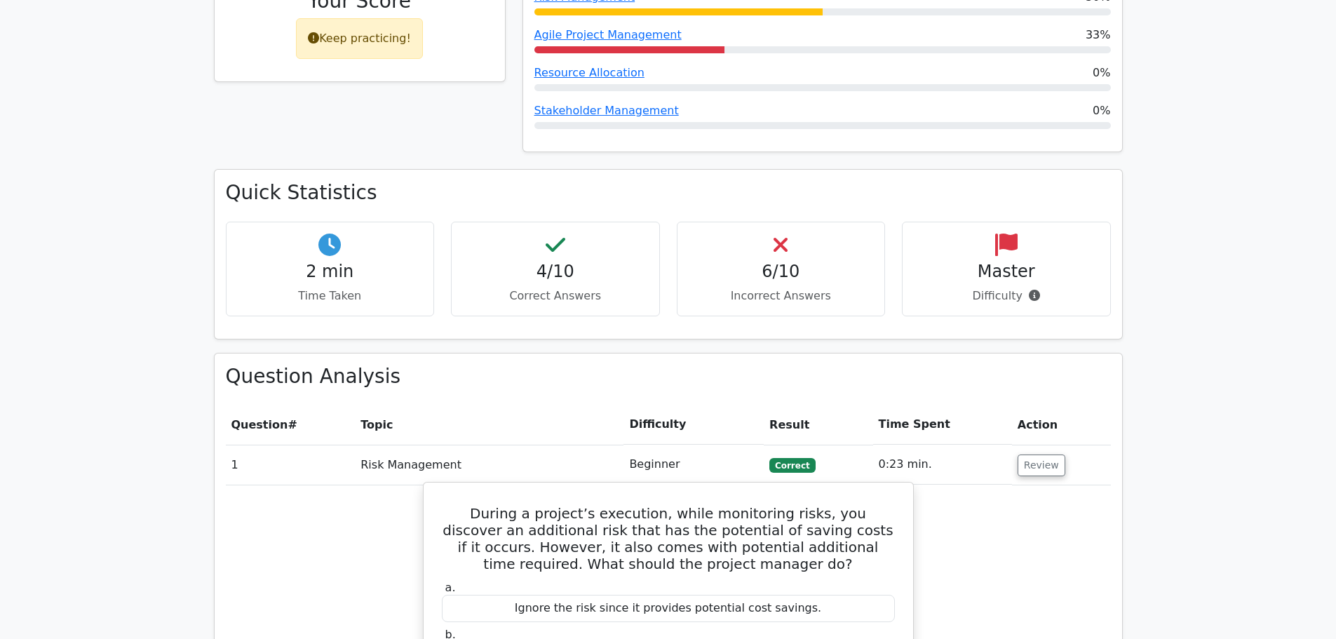
scroll to position [1333, 0]
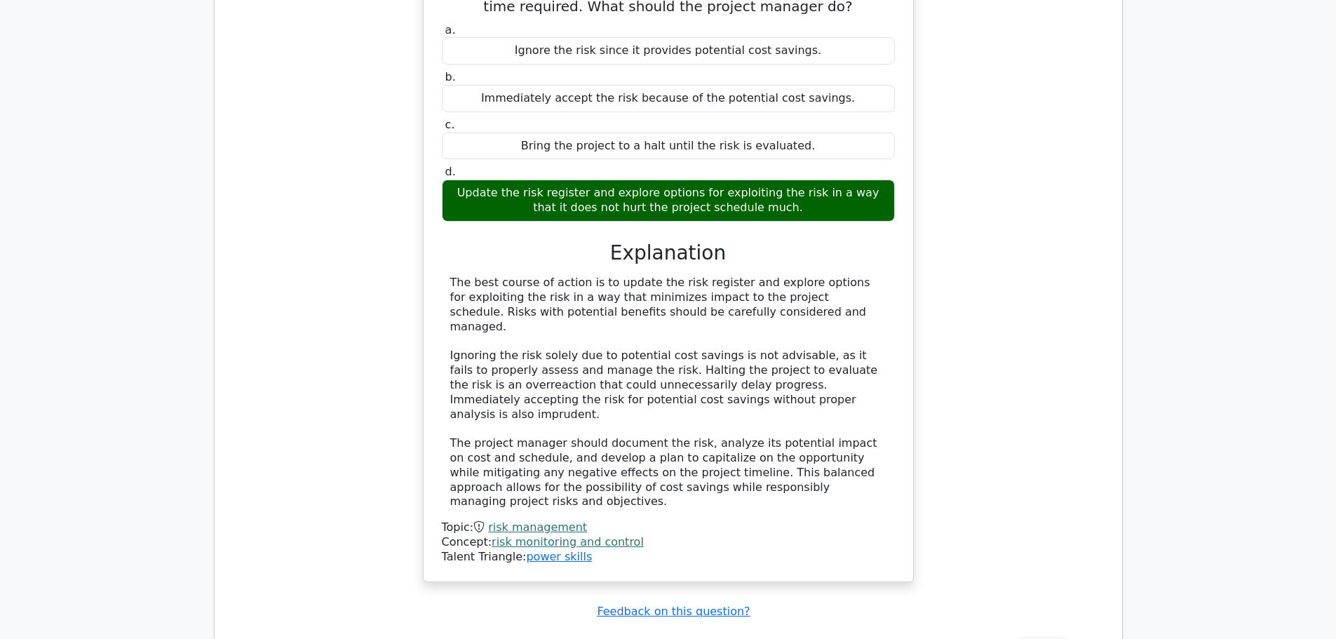
click at [1043, 638] on button "Review" at bounding box center [1042, 650] width 48 height 22
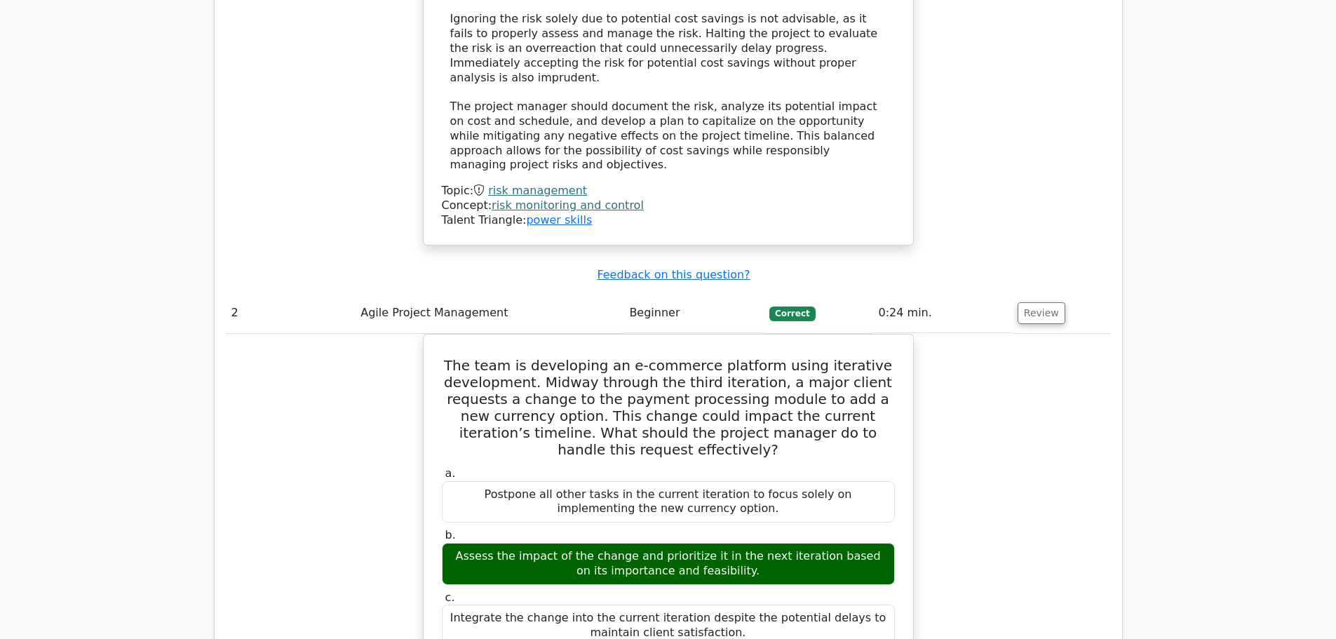
scroll to position [1824, 0]
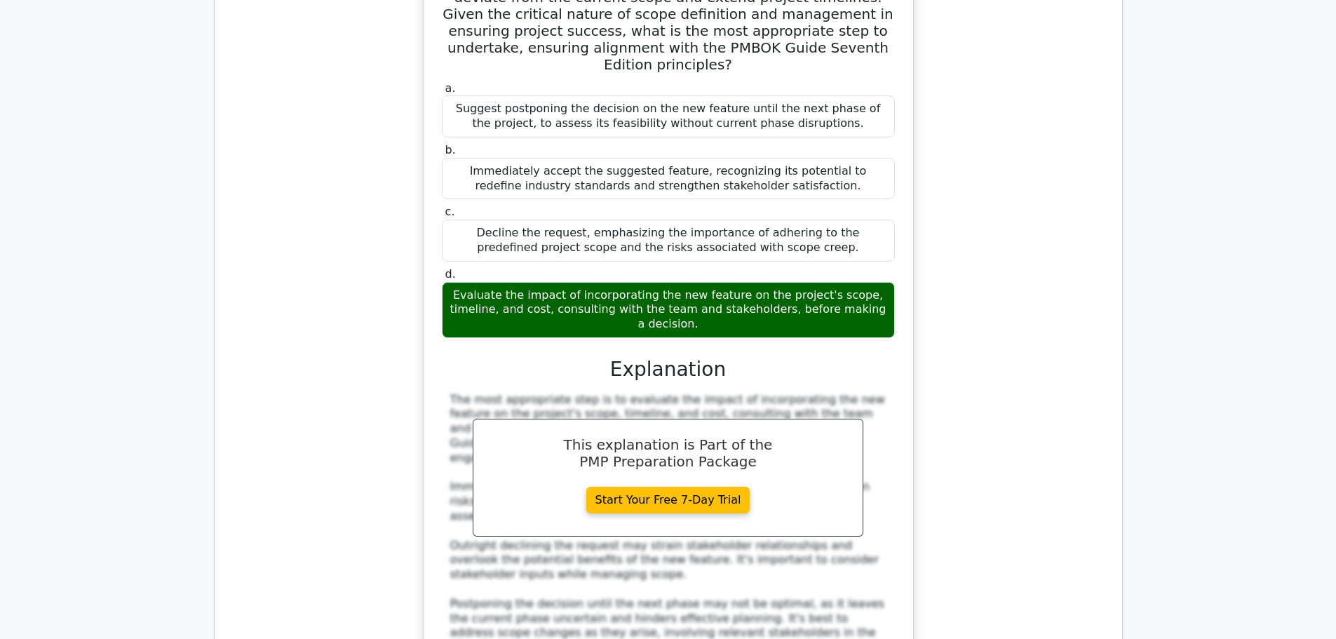
scroll to position [3087, 0]
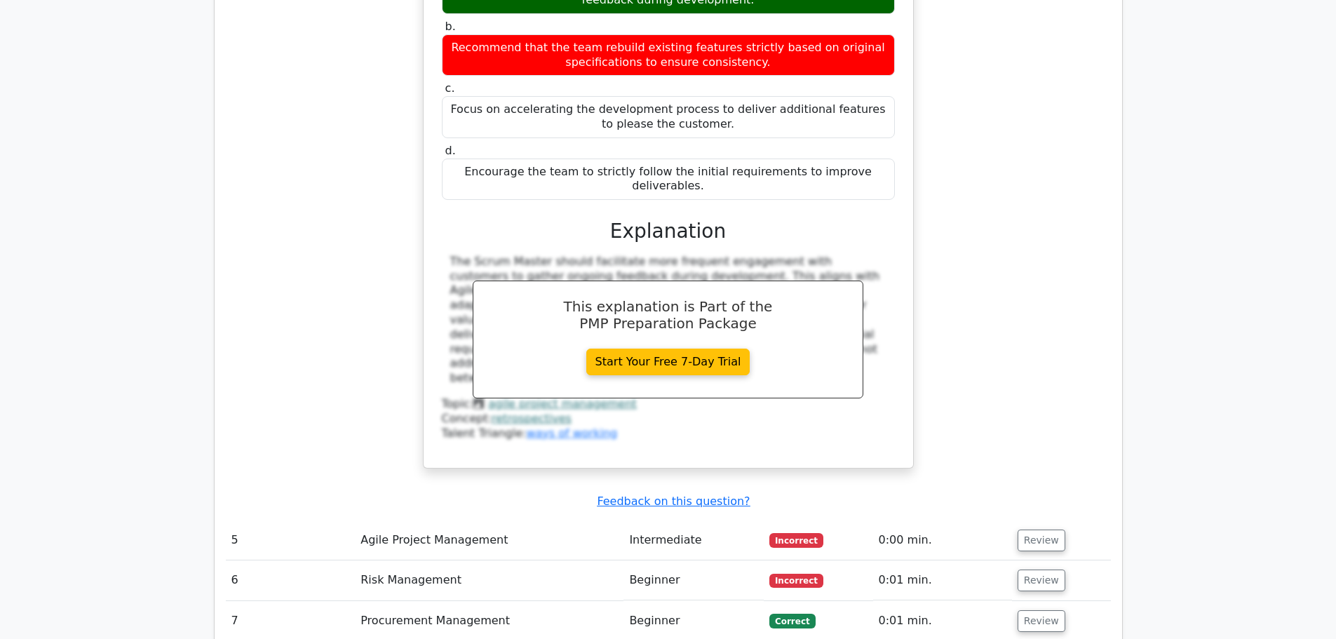
scroll to position [4139, 0]
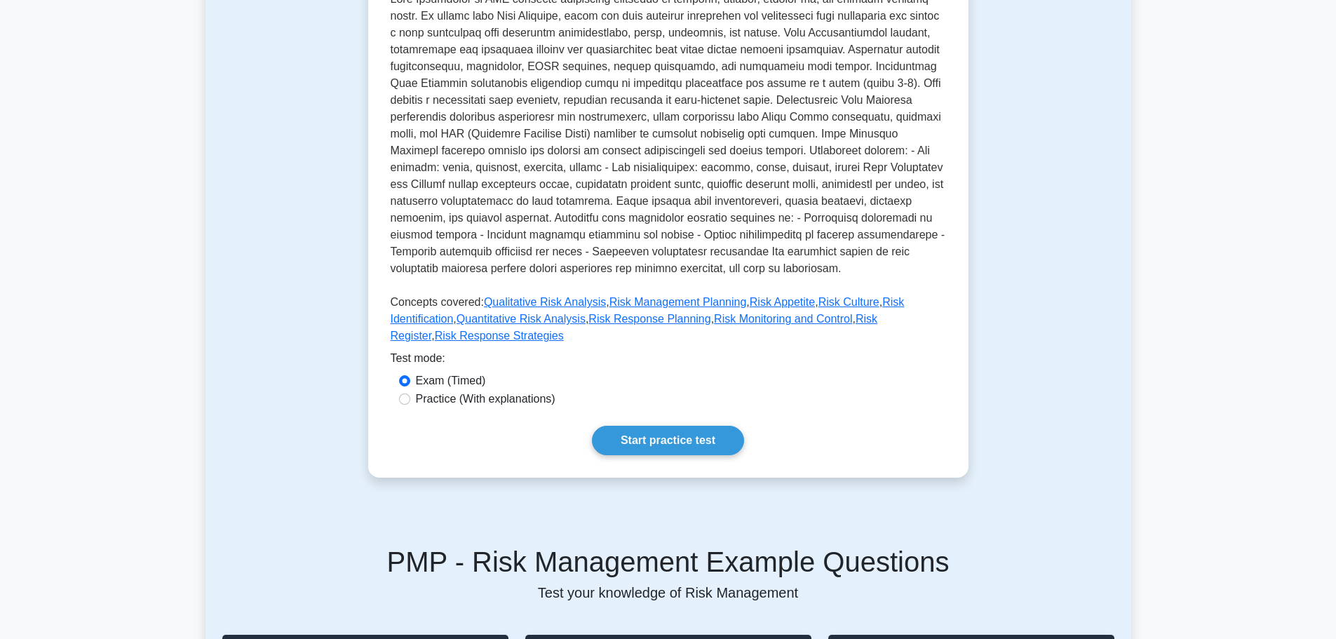
scroll to position [421, 0]
